Goal: Book appointment/travel/reservation

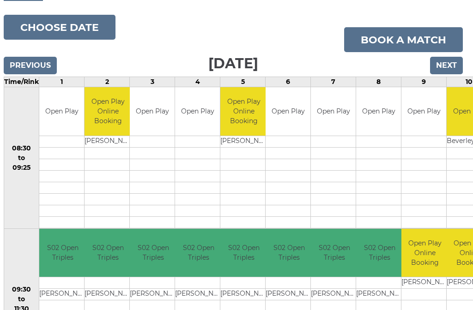
scroll to position [99, 3]
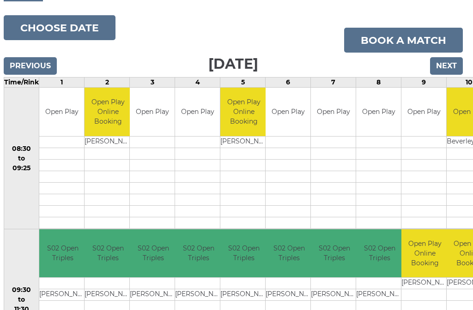
click at [444, 68] on input "Next" at bounding box center [446, 66] width 33 height 18
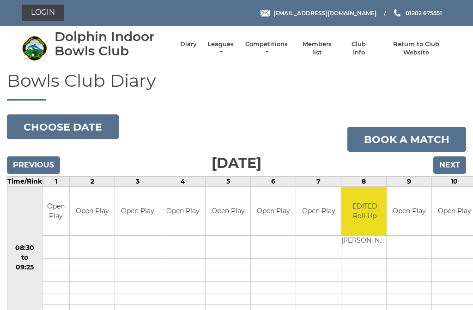
scroll to position [-1, 0]
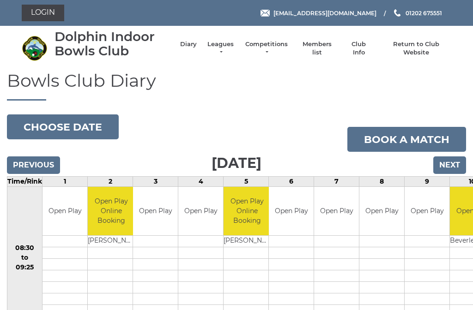
click at [48, 122] on button "Choose date" at bounding box center [63, 127] width 112 height 25
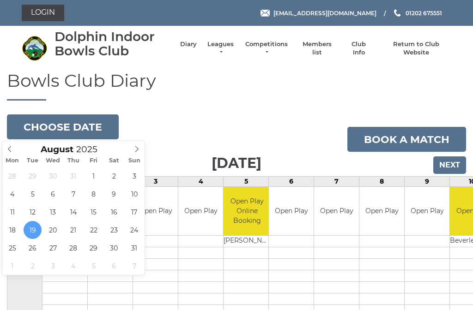
click at [132, 150] on span at bounding box center [136, 147] width 15 height 13
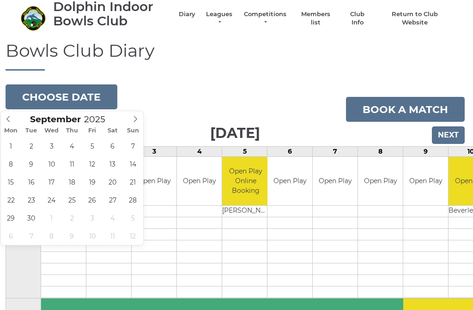
scroll to position [32, 1]
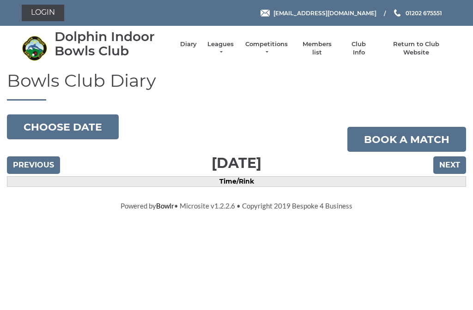
click at [28, 123] on button "Choose date" at bounding box center [63, 127] width 112 height 25
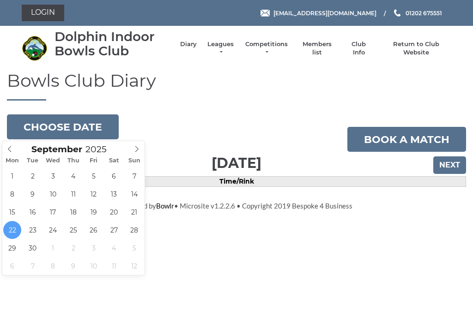
type input "[DATE]"
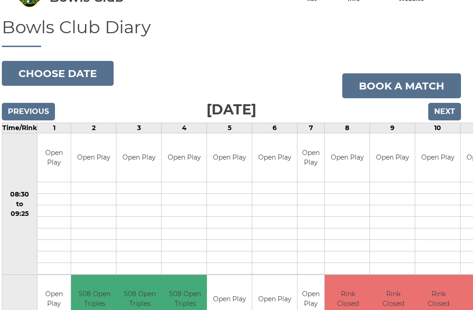
scroll to position [53, 5]
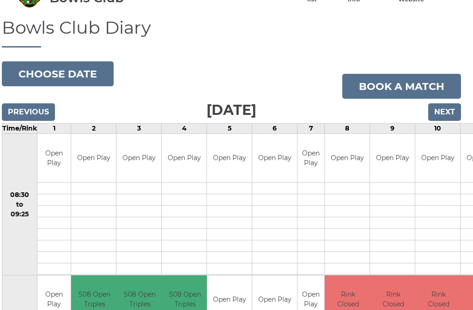
click at [41, 71] on button "Choose date" at bounding box center [58, 73] width 112 height 25
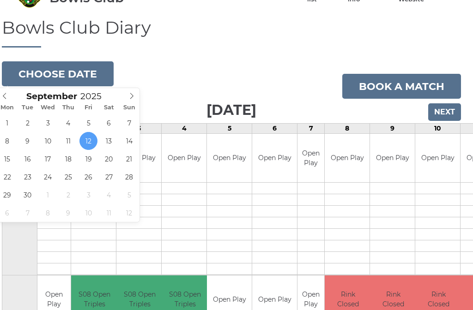
type input "[DATE]"
